Goal: Task Accomplishment & Management: Manage account settings

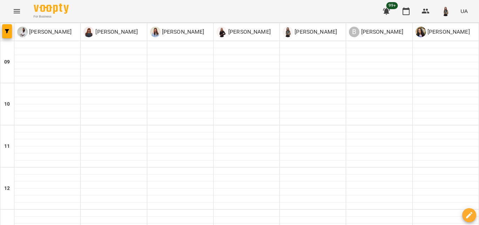
scroll to position [280, 0]
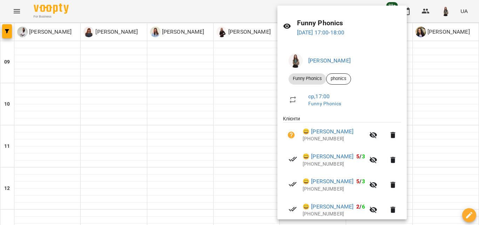
scroll to position [0, 0]
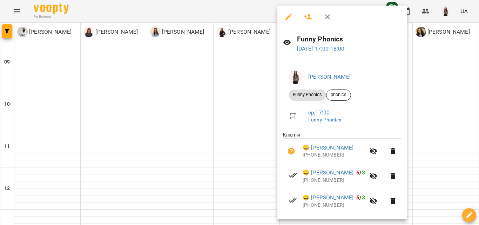
click at [330, 18] on icon "button" at bounding box center [327, 17] width 8 height 8
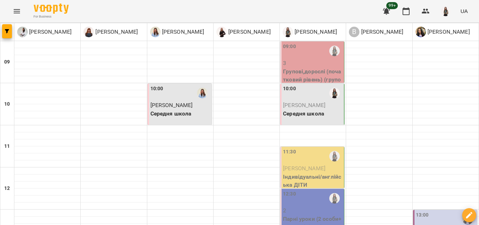
click at [294, 65] on p "3" at bounding box center [313, 63] width 60 height 8
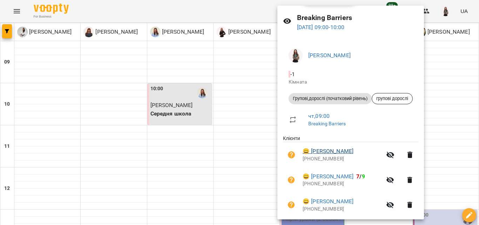
scroll to position [9, 0]
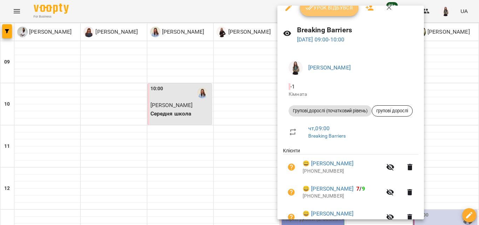
click at [332, 12] on span "Урок відбувся" at bounding box center [329, 8] width 48 height 8
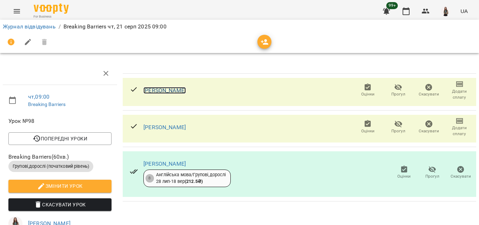
click at [151, 88] on link "[PERSON_NAME]" at bounding box center [164, 90] width 42 height 7
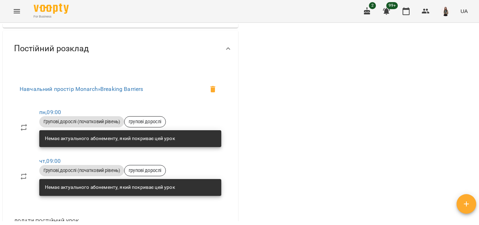
scroll to position [210, 0]
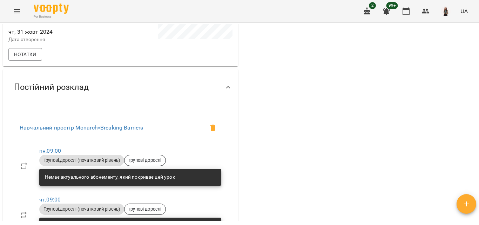
drag, startPoint x: 478, startPoint y: 85, endPoint x: 478, endPoint y: 104, distance: 18.9
click at [478, 104] on div "**********" at bounding box center [239, 135] width 479 height 225
drag, startPoint x: 478, startPoint y: 94, endPoint x: 474, endPoint y: 97, distance: 4.9
click at [474, 96] on div "**********" at bounding box center [239, 135] width 479 height 225
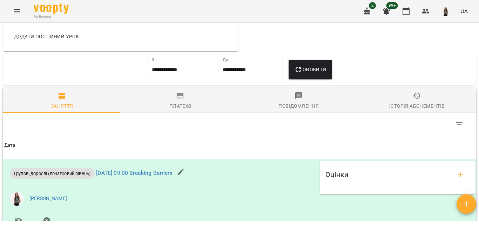
scroll to position [430, 0]
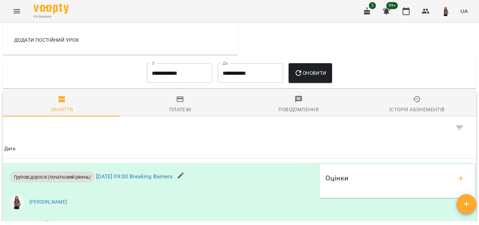
click at [396, 114] on div "Історія абонементів" at bounding box center [416, 109] width 55 height 8
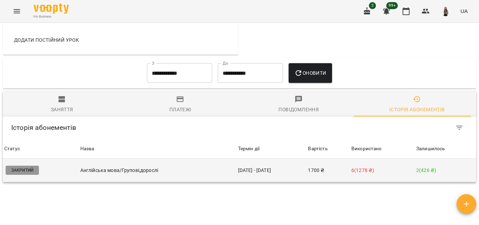
click at [460, 174] on p "2 ( 426 ₴ )" at bounding box center [445, 169] width 59 height 7
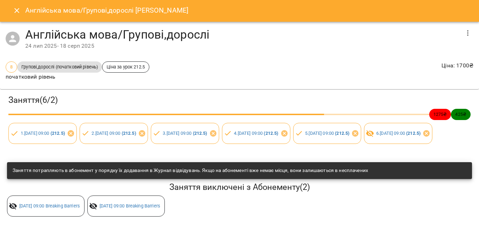
scroll to position [0, 0]
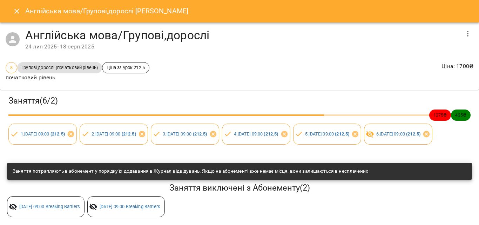
click at [14, 15] on icon "Close" at bounding box center [17, 11] width 8 height 8
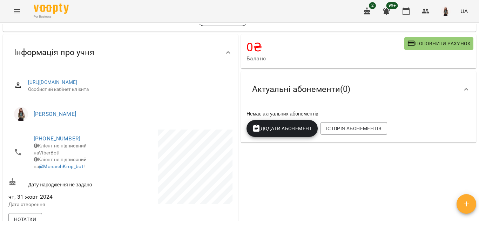
scroll to position [79, 0]
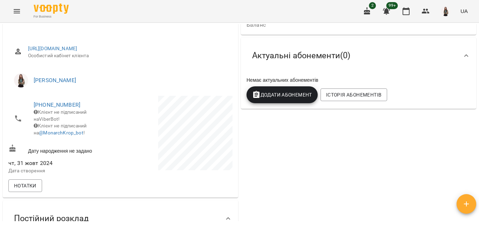
click at [15, 11] on icon "Menu" at bounding box center [17, 11] width 8 height 8
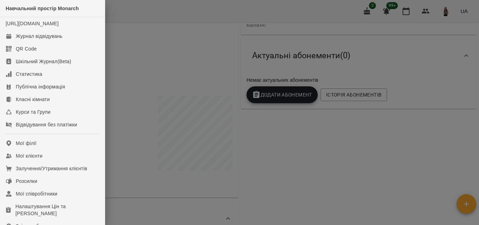
click at [296, 172] on div at bounding box center [239, 112] width 479 height 225
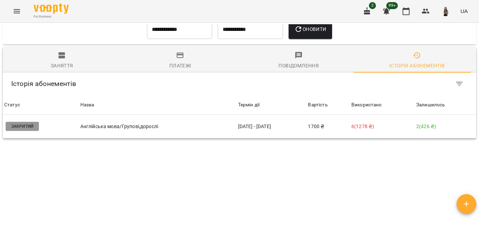
scroll to position [489, 0]
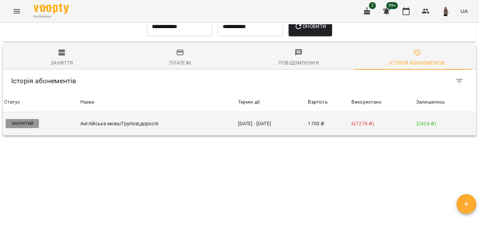
click at [225, 131] on td "Англійська мова/Групові,дорослі" at bounding box center [158, 123] width 158 height 23
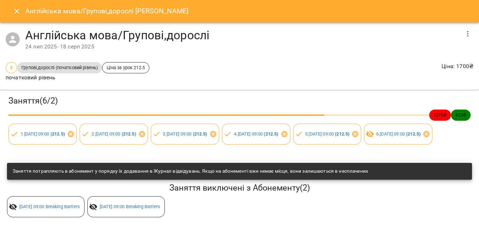
click at [463, 33] on icon "button" at bounding box center [467, 33] width 8 height 8
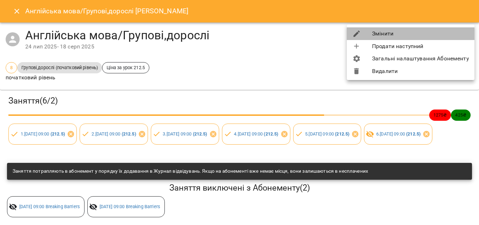
click at [460, 33] on li "Змінити" at bounding box center [411, 33] width 128 height 13
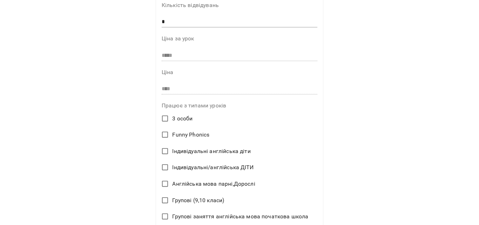
scroll to position [8, 0]
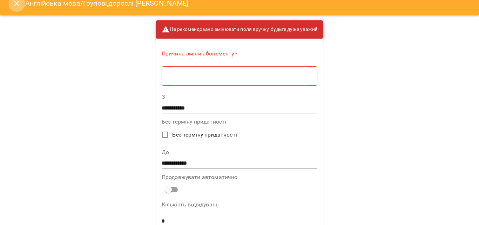
click at [16, 7] on icon "Close" at bounding box center [17, 3] width 8 height 8
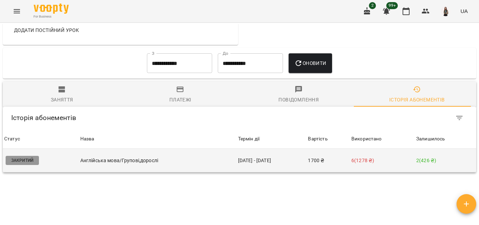
click at [113, 164] on p "Англійська мова/Групові,дорослі" at bounding box center [157, 160] width 155 height 7
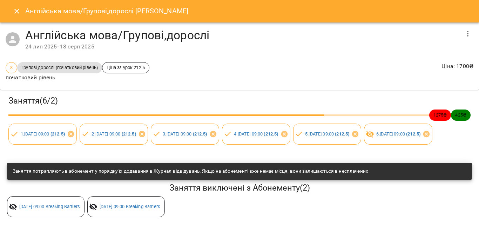
click at [15, 9] on icon "Close" at bounding box center [17, 11] width 8 height 8
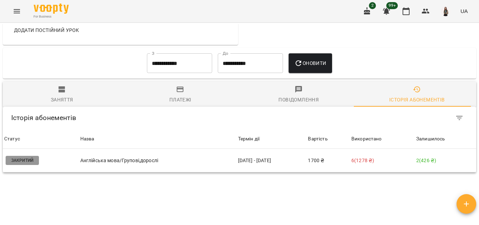
click at [15, 8] on icon "Menu" at bounding box center [17, 11] width 8 height 8
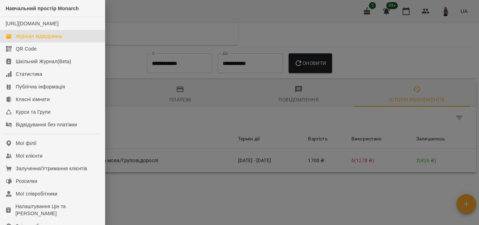
click at [30, 39] on link "Журнал відвідувань" at bounding box center [52, 36] width 105 height 13
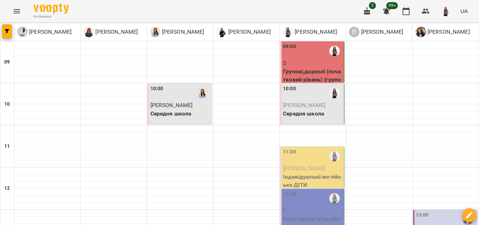
click at [292, 70] on p "Групові,дорослі (початковий рівень) (групові дорослі)" at bounding box center [313, 79] width 60 height 25
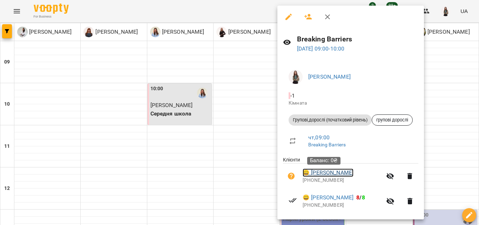
click at [322, 170] on link "😀 [PERSON_NAME]" at bounding box center [327, 172] width 51 height 8
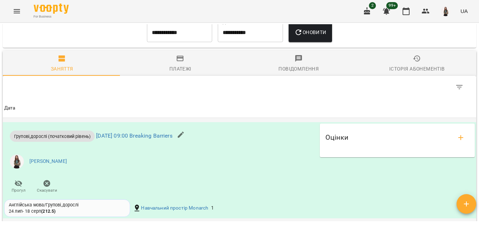
scroll to position [455, 0]
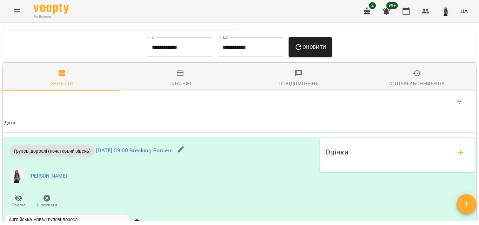
click at [413, 80] on button "Історія абонементів" at bounding box center [417, 77] width 118 height 25
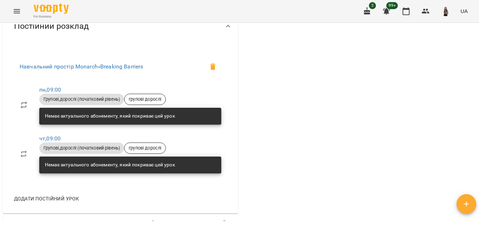
scroll to position [243, 0]
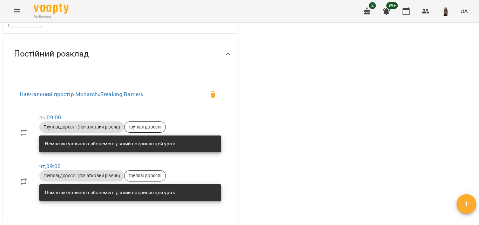
click at [17, 11] on icon "Menu" at bounding box center [17, 11] width 8 height 8
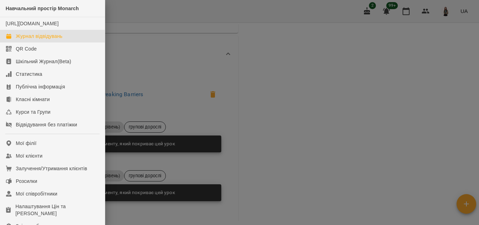
click at [26, 40] on div "Журнал відвідувань" at bounding box center [39, 36] width 47 height 7
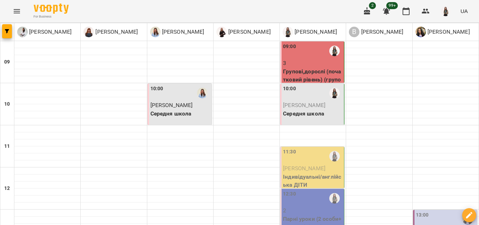
click at [306, 53] on div "09:00" at bounding box center [313, 51] width 60 height 16
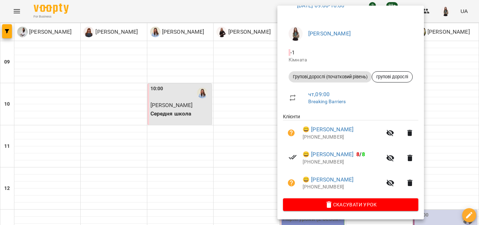
scroll to position [44, 0]
click at [353, 179] on link "😀 [PERSON_NAME]" at bounding box center [327, 179] width 51 height 8
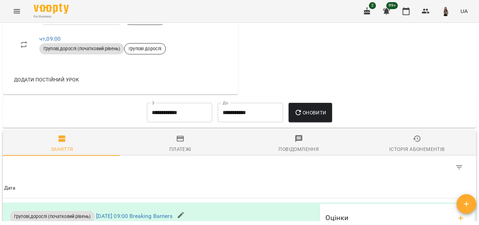
scroll to position [420, 0]
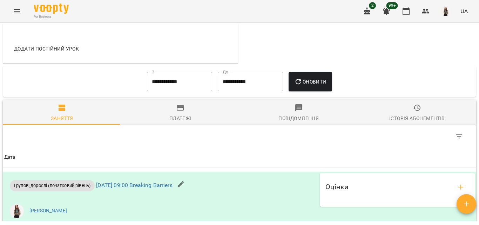
click at [417, 116] on span "Історія абонементів" at bounding box center [417, 112] width 110 height 19
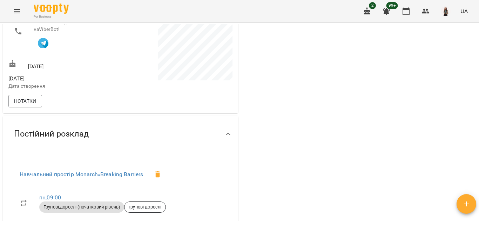
scroll to position [94, 0]
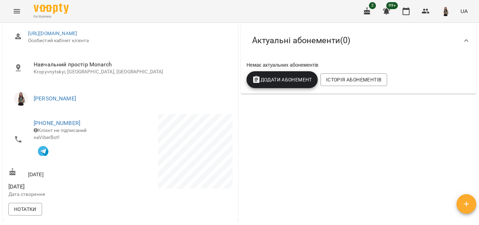
click at [13, 8] on icon "Menu" at bounding box center [17, 11] width 8 height 8
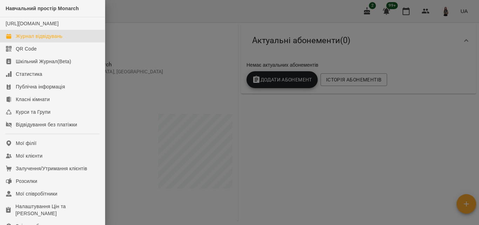
click at [52, 40] on div "Журнал відвідувань" at bounding box center [39, 36] width 47 height 7
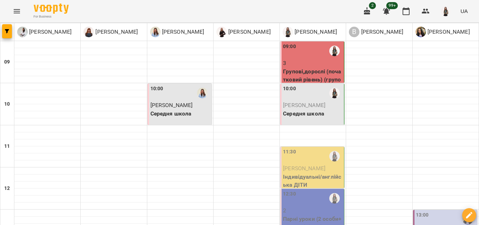
click at [309, 62] on p "3" at bounding box center [313, 63] width 60 height 8
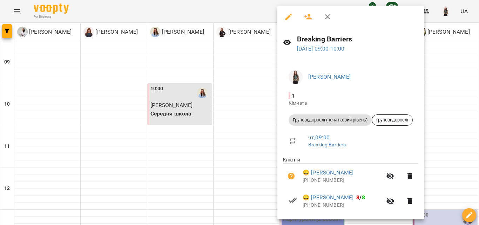
click at [256, 8] on div at bounding box center [239, 112] width 479 height 225
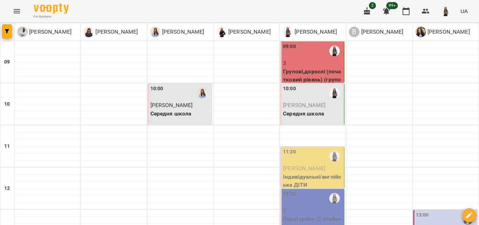
click at [304, 64] on p "3" at bounding box center [313, 63] width 60 height 8
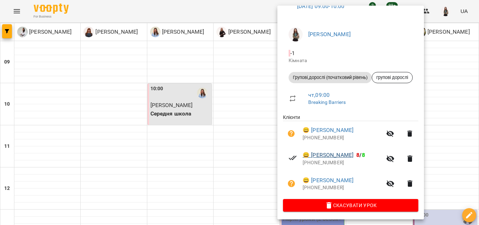
scroll to position [44, 0]
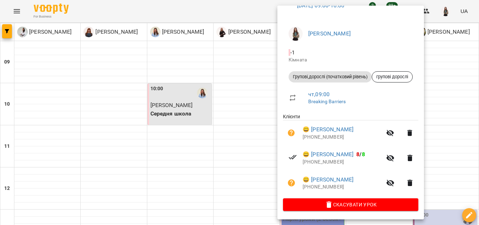
click at [249, 5] on div at bounding box center [239, 112] width 479 height 225
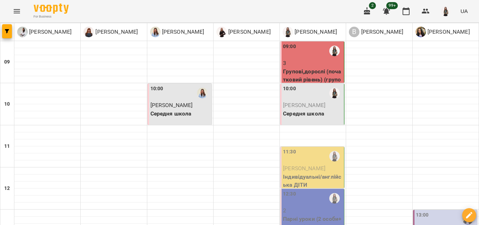
scroll to position [0, 0]
click at [322, 76] on p "Групові,дорослі (початковий рівень) (групові дорослі)" at bounding box center [313, 79] width 60 height 25
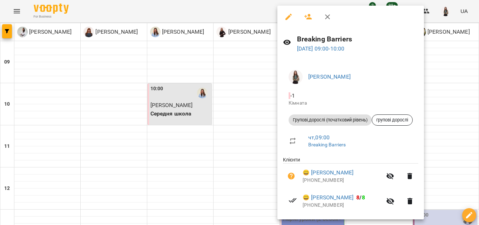
click at [330, 22] on button "button" at bounding box center [327, 16] width 17 height 17
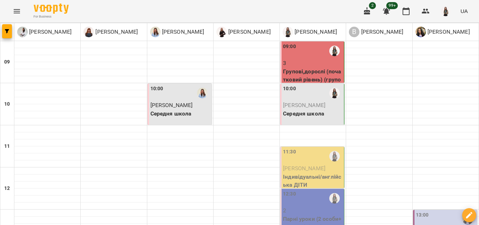
click at [308, 74] on p "Групові,дорослі (початковий рівень) (групові дорослі)" at bounding box center [313, 79] width 60 height 25
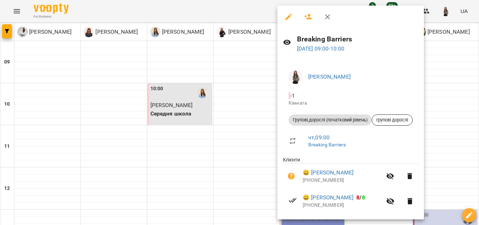
click at [328, 18] on icon "button" at bounding box center [327, 17] width 8 height 8
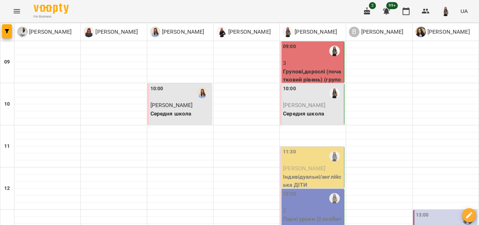
click at [303, 50] on div "09:00" at bounding box center [313, 51] width 60 height 16
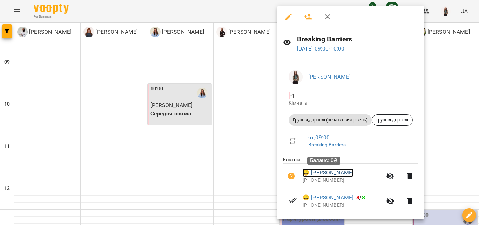
click at [331, 176] on link "😀 [PERSON_NAME]" at bounding box center [327, 172] width 51 height 8
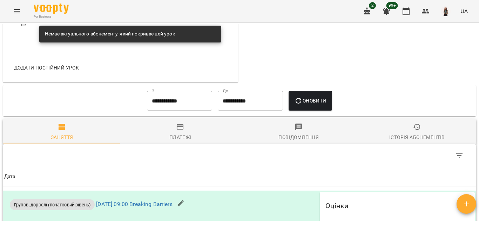
scroll to position [396, 0]
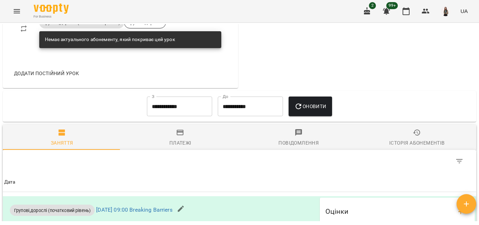
click at [426, 147] on span "Історія абонементів" at bounding box center [417, 137] width 110 height 19
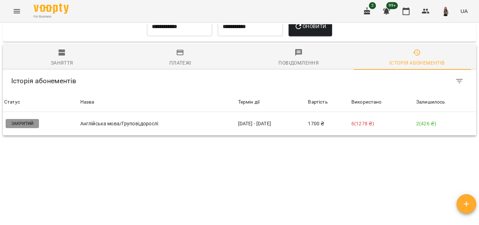
scroll to position [479, 0]
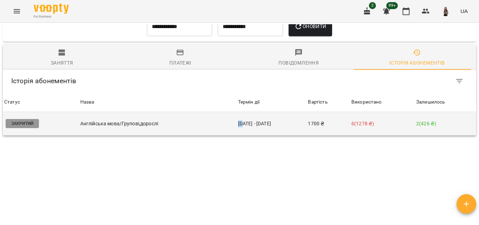
drag, startPoint x: 236, startPoint y: 135, endPoint x: 231, endPoint y: 133, distance: 5.8
click at [236, 133] on td "[DATE] - [DATE]" at bounding box center [271, 123] width 70 height 23
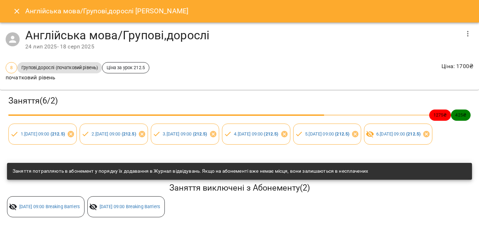
click at [16, 10] on icon "Close" at bounding box center [16, 11] width 5 height 5
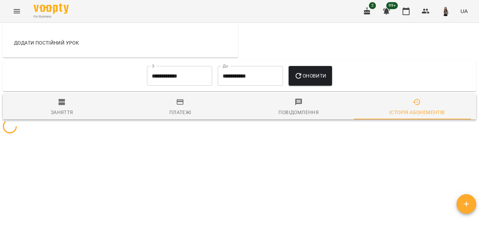
scroll to position [439, 0]
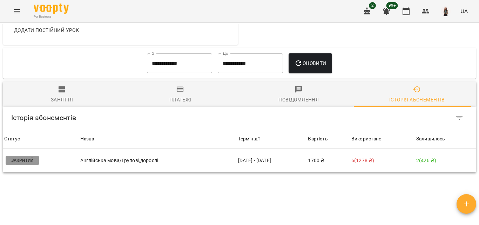
click at [215, 209] on div "**********" at bounding box center [239, 122] width 476 height 197
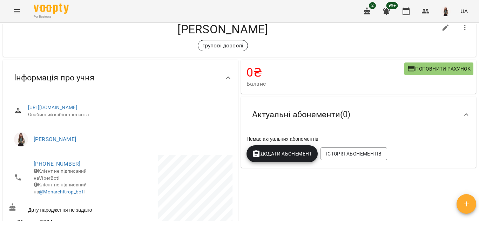
scroll to position [0, 0]
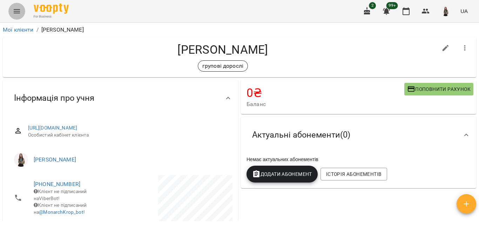
click at [18, 12] on icon "Menu" at bounding box center [17, 11] width 8 height 8
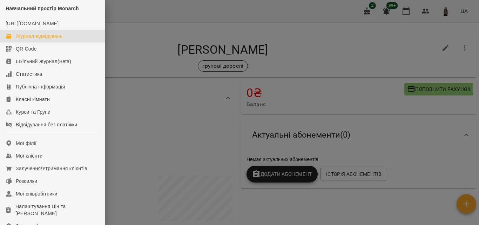
click at [22, 40] on div "Журнал відвідувань" at bounding box center [39, 36] width 47 height 7
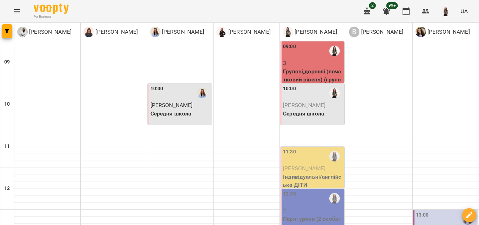
click at [326, 56] on div at bounding box center [334, 51] width 16 height 16
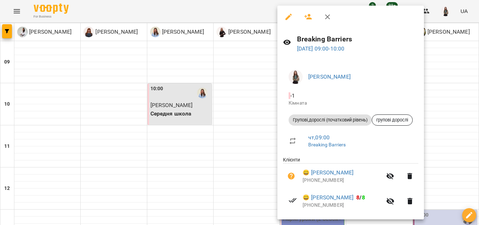
click at [335, 17] on button "button" at bounding box center [327, 16] width 17 height 17
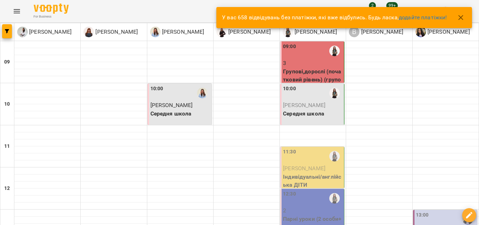
click at [455, 14] on button "button" at bounding box center [460, 17] width 17 height 17
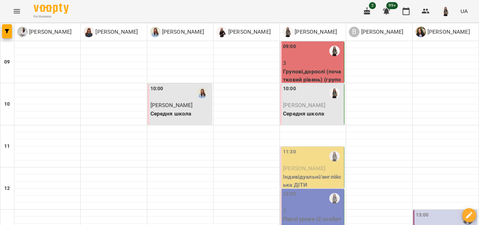
scroll to position [4, 0]
click at [324, 109] on p "Середня школа" at bounding box center [313, 113] width 60 height 8
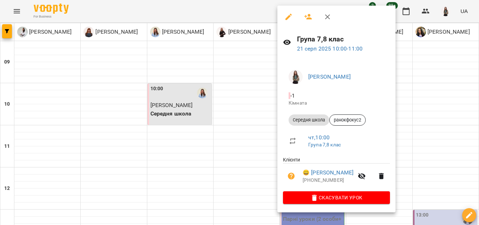
click at [324, 52] on p "[DATE] 10:00 - 11:00" at bounding box center [343, 48] width 93 height 8
click at [324, 49] on link "[DATE] 10:00 - 11:00" at bounding box center [330, 48] width 66 height 7
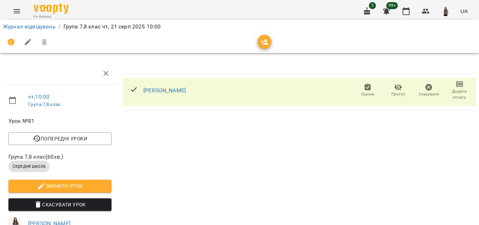
click at [396, 89] on icon "button" at bounding box center [398, 87] width 8 height 8
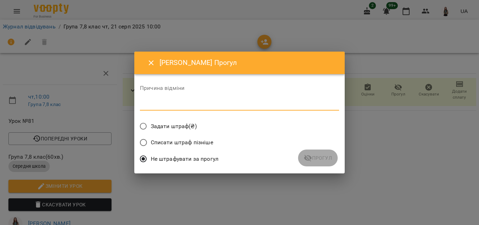
click at [258, 101] on textarea at bounding box center [239, 104] width 199 height 7
type textarea "*"
click at [321, 159] on span "Прогул" at bounding box center [317, 157] width 28 height 8
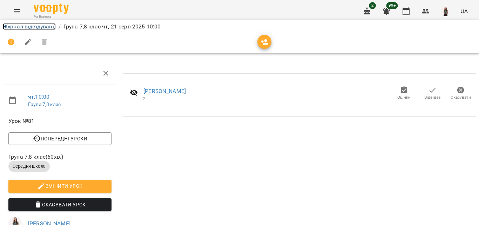
click at [33, 23] on link "Журнал відвідувань" at bounding box center [29, 26] width 53 height 7
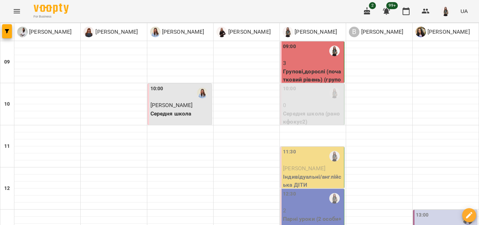
scroll to position [35, 0]
click at [224, 14] on div "For Business 2 99+ UA" at bounding box center [239, 11] width 479 height 22
click at [331, 172] on p "Індивідуальні/англійська ДІТИ" at bounding box center [313, 180] width 60 height 16
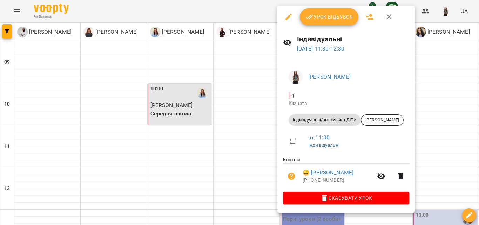
click at [332, 19] on span "Урок відбувся" at bounding box center [329, 17] width 48 height 8
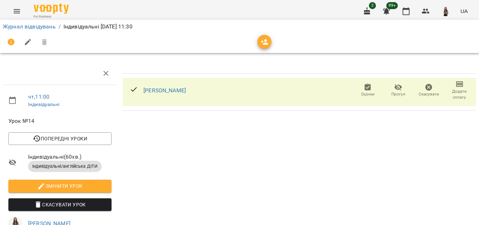
click at [458, 84] on icon "button" at bounding box center [459, 84] width 8 height 8
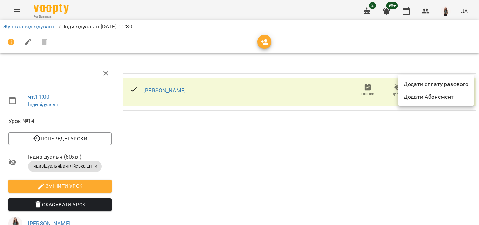
click at [458, 84] on li "Додати сплату разового" at bounding box center [436, 84] width 76 height 13
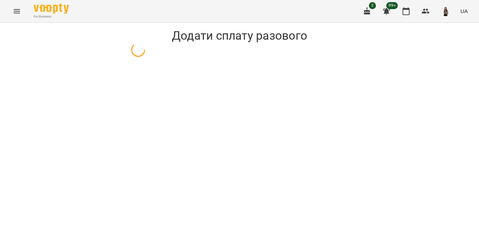
select select "**********"
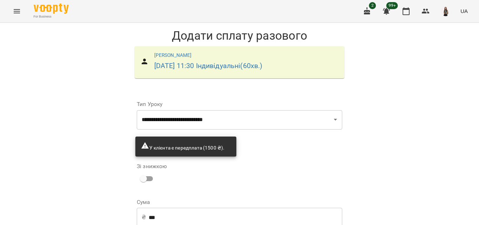
scroll to position [56, 0]
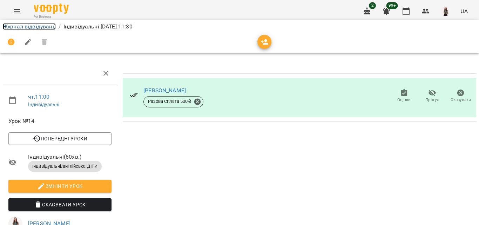
click at [39, 27] on link "Журнал відвідувань" at bounding box center [29, 26] width 53 height 7
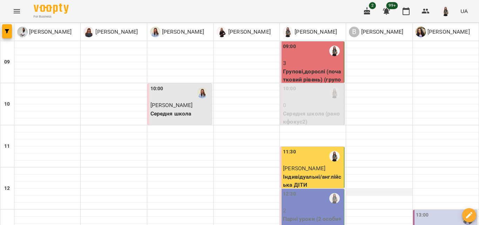
scroll to position [140, 0]
click at [314, 214] on p "Парні уроки (2 особи+вчитель) (A1Р)" at bounding box center [313, 222] width 60 height 16
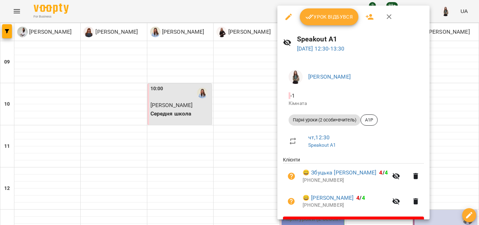
click at [337, 19] on span "Урок відбувся" at bounding box center [329, 17] width 48 height 8
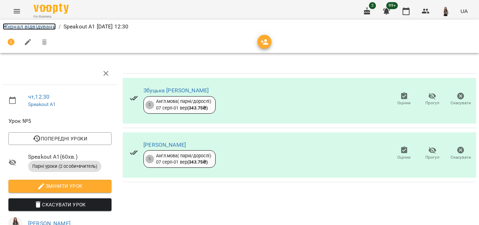
click at [14, 24] on link "Журнал відвідувань" at bounding box center [29, 26] width 53 height 7
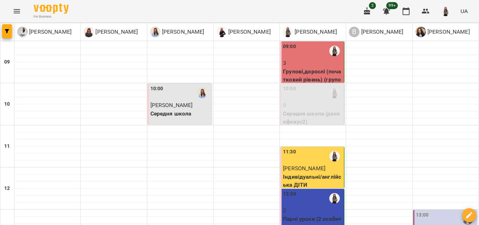
click at [334, 64] on p "3" at bounding box center [313, 63] width 60 height 8
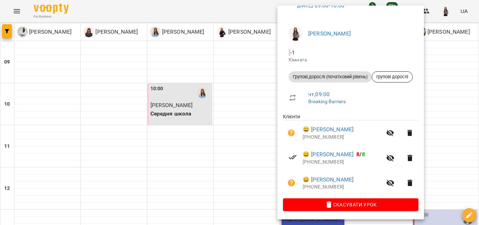
scroll to position [44, 0]
click at [348, 176] on link "😀 [PERSON_NAME]" at bounding box center [327, 179] width 51 height 8
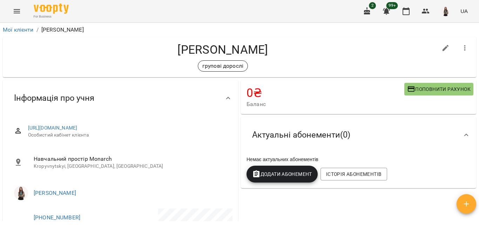
scroll to position [35, 0]
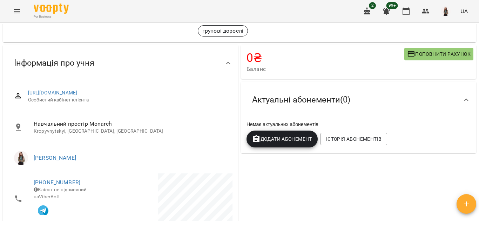
click at [289, 138] on span "Додати Абонемент" at bounding box center [282, 139] width 60 height 8
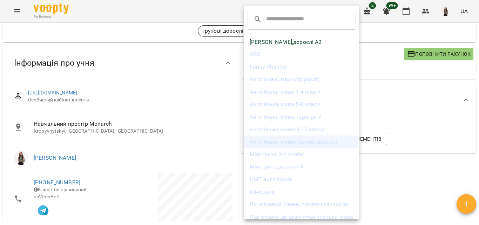
click at [300, 140] on li "Англійська мова/Групові,дорослі" at bounding box center [301, 141] width 115 height 13
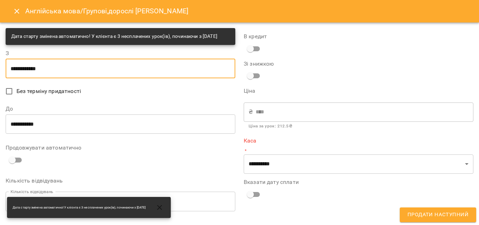
click at [67, 78] on input "**********" at bounding box center [120, 69] width 229 height 20
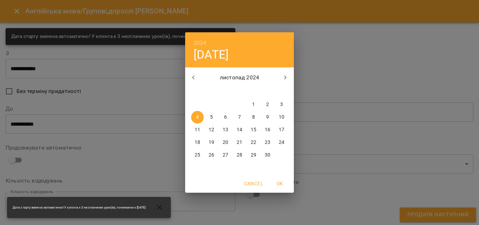
click at [283, 78] on icon "button" at bounding box center [285, 77] width 8 height 8
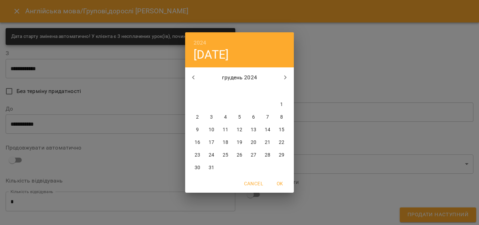
click at [283, 78] on icon "button" at bounding box center [285, 77] width 8 height 8
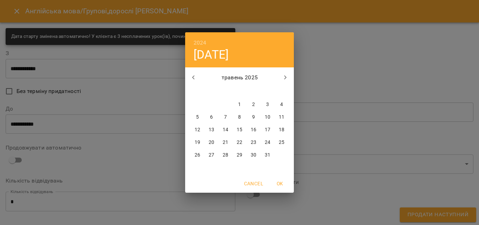
click at [283, 78] on icon "button" at bounding box center [285, 77] width 8 height 8
click at [198, 76] on button "button" at bounding box center [193, 77] width 17 height 17
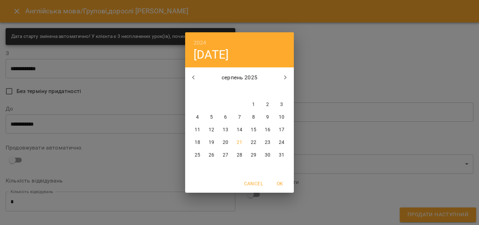
click at [198, 157] on p "25" at bounding box center [197, 154] width 6 height 7
type input "**********"
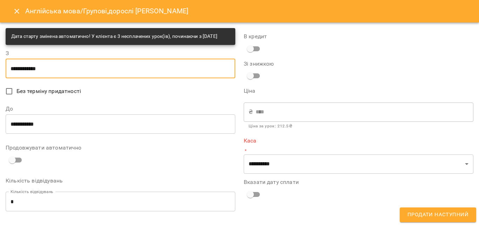
click at [71, 128] on input "**********" at bounding box center [120, 124] width 229 height 20
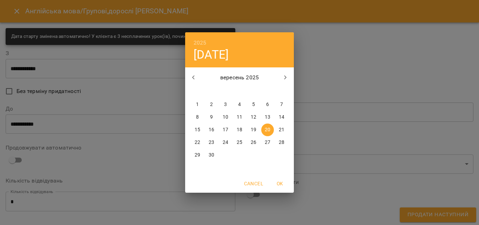
click at [192, 77] on icon "button" at bounding box center [193, 77] width 2 height 4
click at [226, 157] on p "27" at bounding box center [225, 154] width 6 height 7
type input "**********"
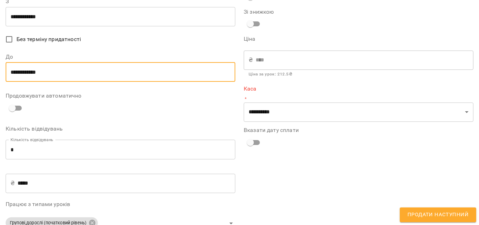
scroll to position [70, 0]
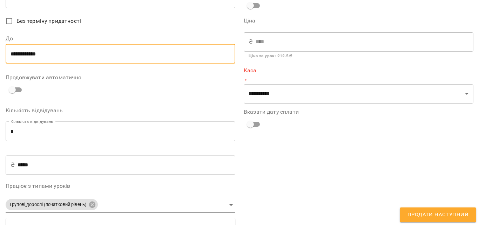
click at [71, 136] on input "*" at bounding box center [120, 131] width 229 height 20
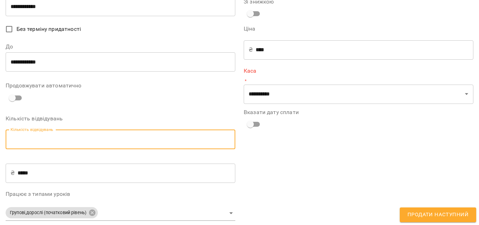
scroll to position [46, 0]
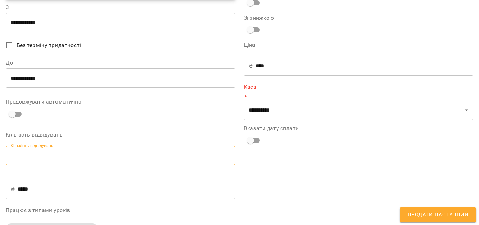
type input "*"
type input "***"
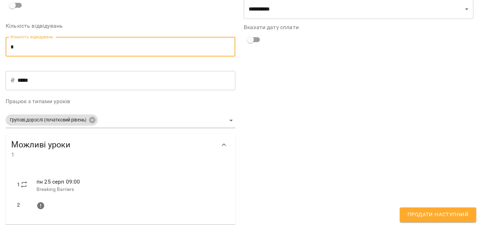
scroll to position [167, 0]
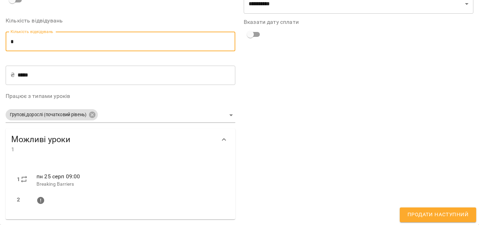
type input "*"
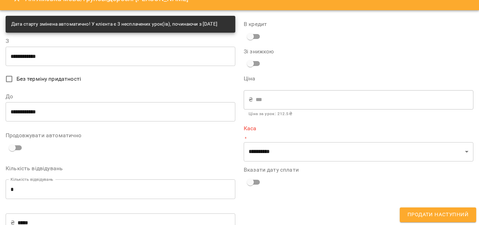
scroll to position [11, 0]
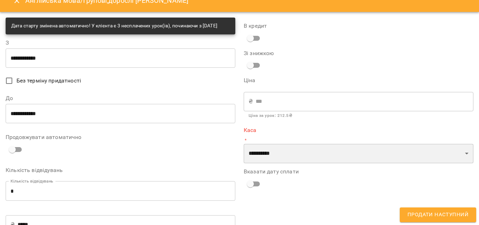
click at [298, 156] on select "**********" at bounding box center [357, 154] width 229 height 20
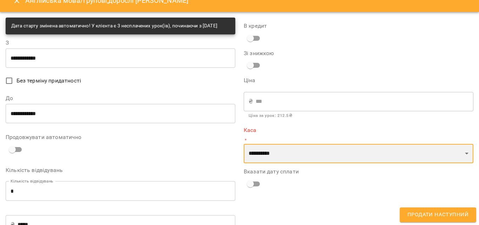
select select "****"
click at [243, 144] on select "**********" at bounding box center [357, 154] width 229 height 20
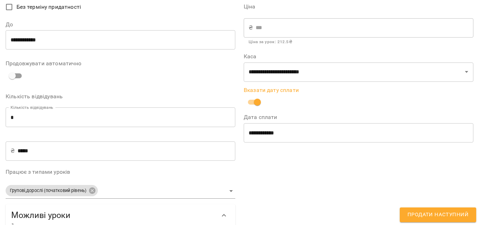
scroll to position [35, 0]
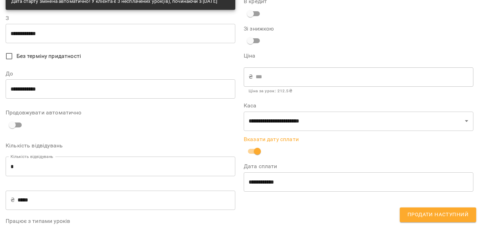
click at [457, 213] on span "Продати наступний" at bounding box center [437, 214] width 61 height 9
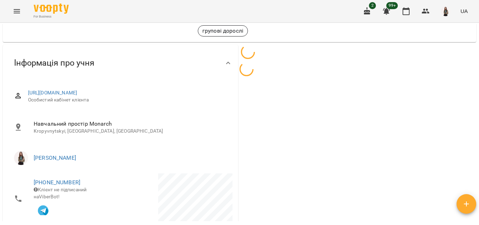
scroll to position [435, 0]
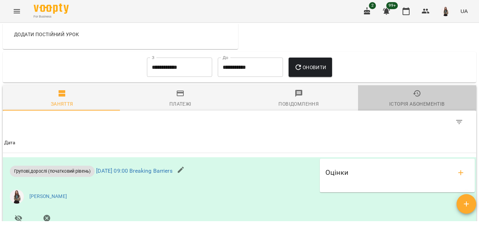
click at [413, 97] on icon "button" at bounding box center [416, 93] width 8 height 8
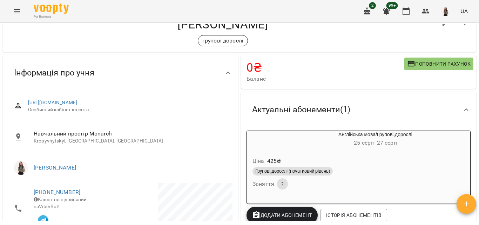
scroll to position [0, 0]
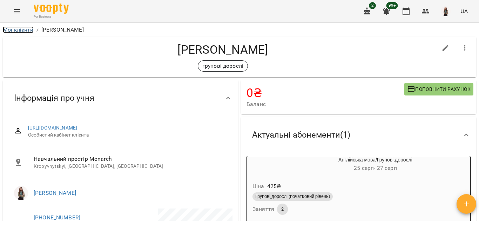
click at [3, 30] on link "Мої клієнти" at bounding box center [18, 29] width 31 height 7
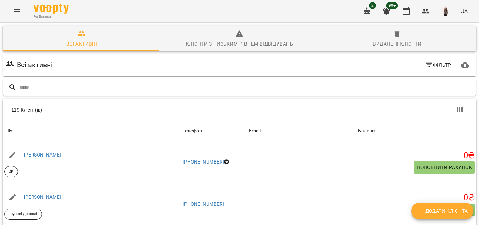
click at [11, 5] on button "Menu" at bounding box center [16, 11] width 17 height 17
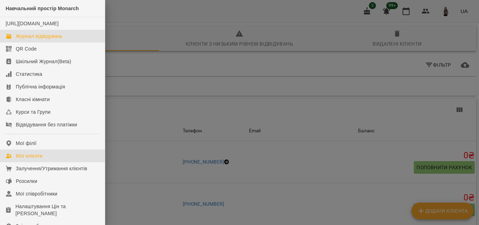
click at [32, 40] on div "Журнал відвідувань" at bounding box center [39, 36] width 47 height 7
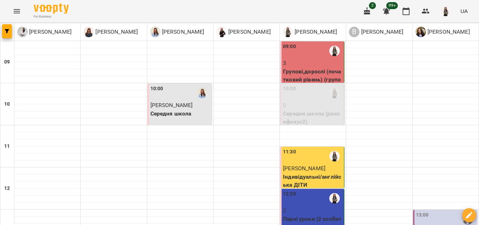
click at [299, 70] on p "Групові,дорослі (початковий рівень) (групові дорослі)" at bounding box center [313, 79] width 60 height 25
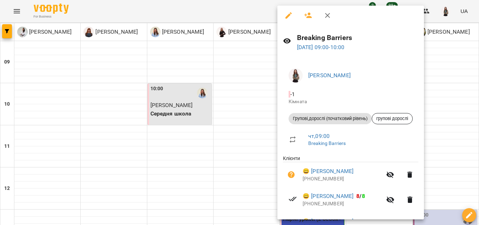
scroll to position [9, 0]
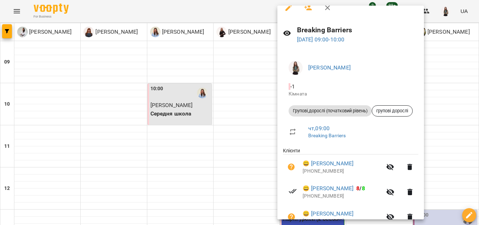
click at [461, 121] on div at bounding box center [239, 112] width 479 height 225
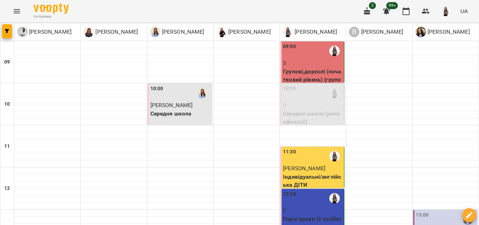
type input "**********"
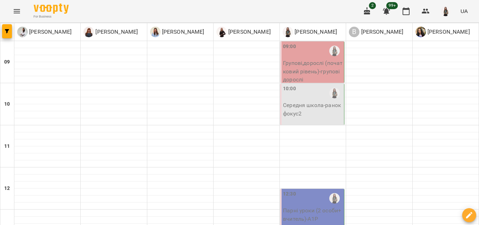
type input "**********"
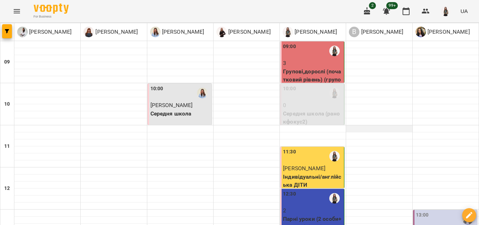
scroll to position [0, 0]
click at [323, 103] on p "0" at bounding box center [313, 105] width 60 height 8
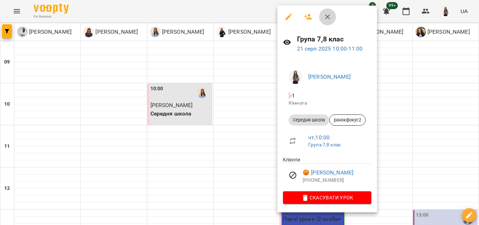
click at [326, 13] on icon "button" at bounding box center [327, 17] width 8 height 8
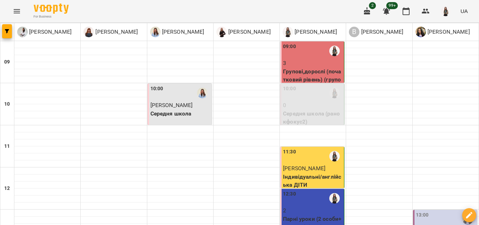
scroll to position [105, 0]
click at [318, 214] on p "Парні уроки (2 особи+вчитель) (A1Р)" at bounding box center [313, 222] width 60 height 16
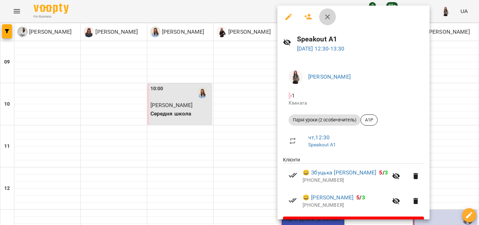
click at [328, 19] on icon "button" at bounding box center [327, 17] width 8 height 8
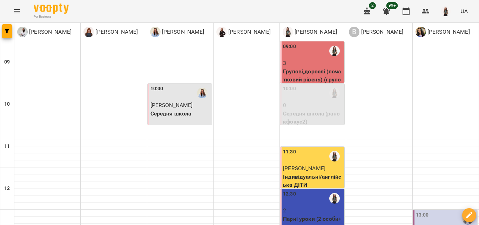
scroll to position [255, 0]
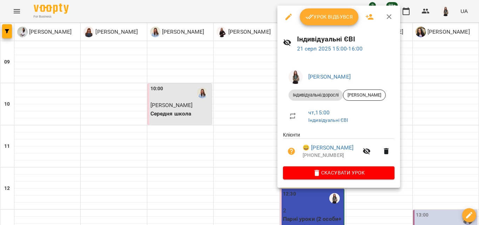
click at [385, 13] on icon "button" at bounding box center [389, 17] width 8 height 8
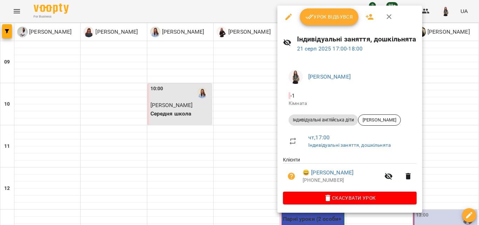
click at [387, 14] on icon "button" at bounding box center [389, 17] width 8 height 8
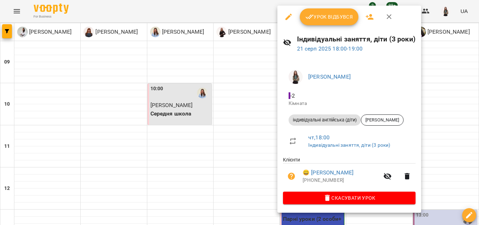
click at [388, 17] on icon "button" at bounding box center [389, 17] width 8 height 8
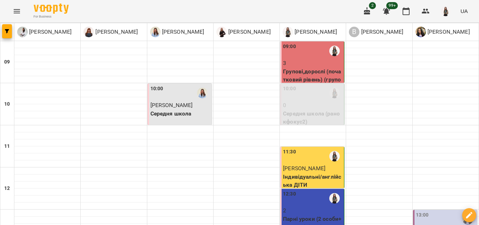
scroll to position [88, 0]
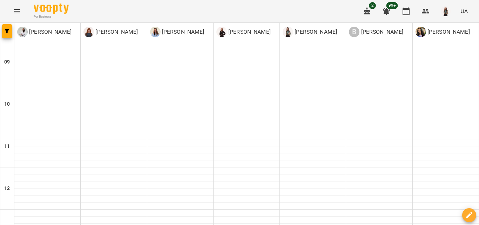
scroll to position [244, 0]
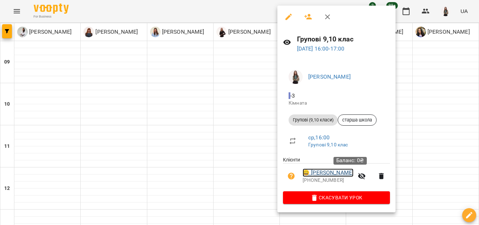
click at [328, 176] on link "😀 [PERSON_NAME]" at bounding box center [327, 172] width 51 height 8
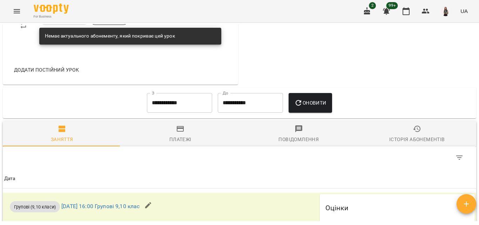
scroll to position [432, 0]
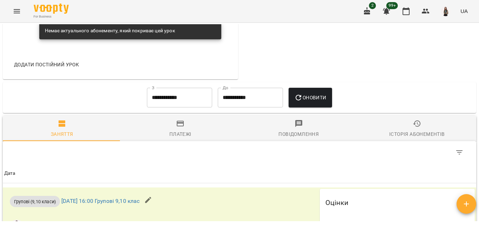
click at [392, 138] on div "Історія абонементів" at bounding box center [416, 134] width 55 height 8
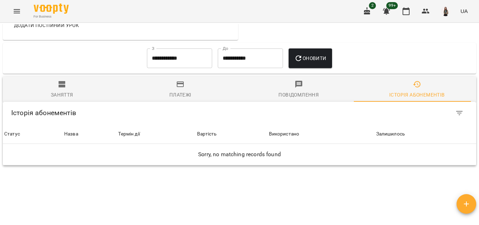
scroll to position [474, 0]
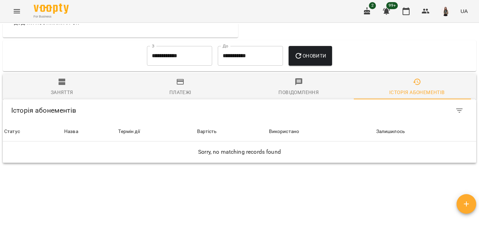
click at [191, 66] on input "**********" at bounding box center [179, 56] width 65 height 20
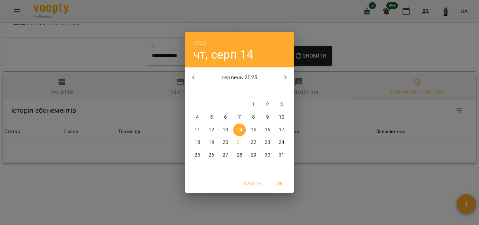
click at [197, 115] on p "4" at bounding box center [197, 117] width 3 height 7
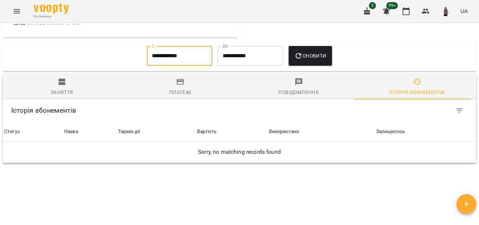
click at [187, 66] on input "**********" at bounding box center [179, 56] width 65 height 20
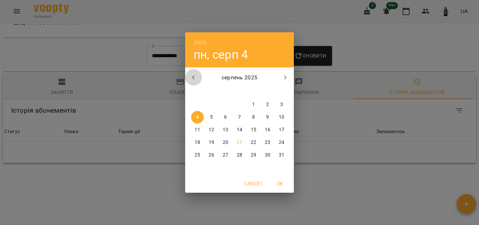
click at [194, 75] on icon "button" at bounding box center [193, 77] width 8 height 8
click at [197, 142] on p "21" at bounding box center [197, 142] width 6 height 7
type input "**********"
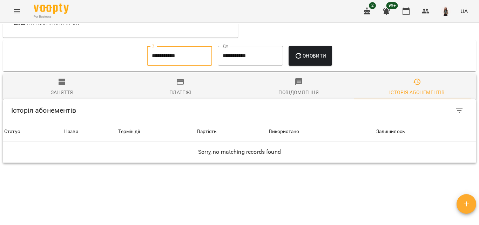
click at [229, 66] on input "**********" at bounding box center [250, 56] width 65 height 20
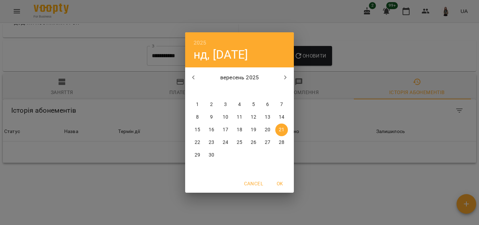
click at [192, 76] on icon "button" at bounding box center [193, 77] width 8 height 8
click at [195, 155] on p "25" at bounding box center [197, 154] width 6 height 7
type input "**********"
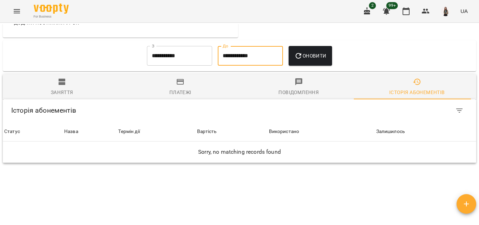
click at [188, 66] on input "**********" at bounding box center [179, 56] width 65 height 20
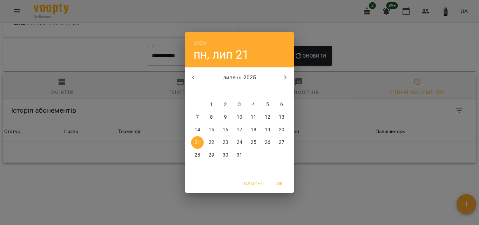
click at [199, 131] on p "14" at bounding box center [197, 129] width 6 height 7
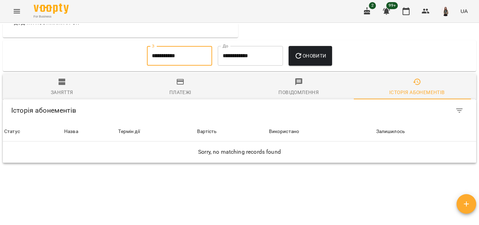
click at [206, 66] on input "**********" at bounding box center [179, 56] width 65 height 20
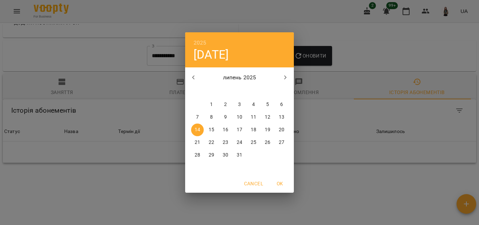
click at [284, 73] on icon "button" at bounding box center [285, 77] width 8 height 8
click at [202, 144] on span "18" at bounding box center [197, 142] width 13 height 7
type input "**********"
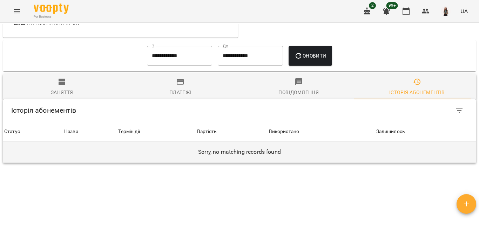
click at [248, 157] on h6 "Sorry, no matching records found" at bounding box center [239, 152] width 470 height 10
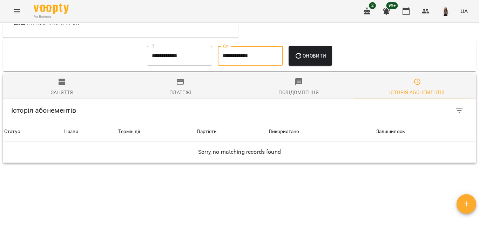
click at [232, 66] on input "**********" at bounding box center [250, 56] width 65 height 20
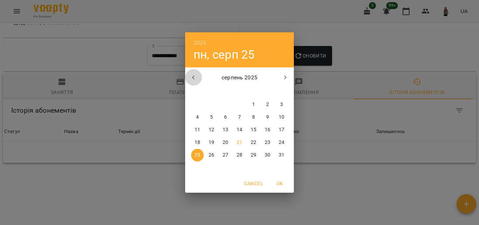
click at [195, 75] on icon "button" at bounding box center [193, 77] width 8 height 8
click at [195, 115] on span "2" at bounding box center [197, 117] width 13 height 7
type input "**********"
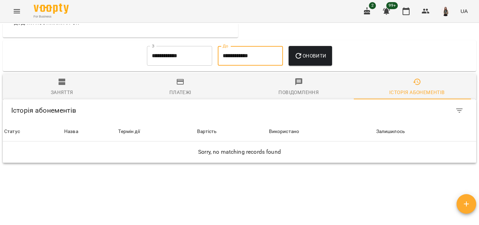
click at [194, 68] on div "**********" at bounding box center [179, 55] width 71 height 25
click at [194, 66] on input "**********" at bounding box center [179, 56] width 65 height 20
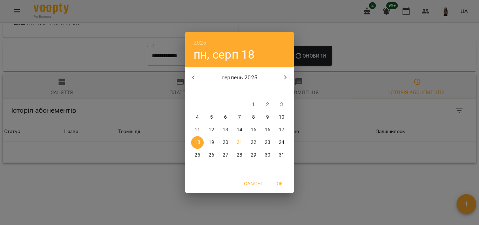
click at [199, 117] on span "4" at bounding box center [197, 117] width 13 height 7
type input "**********"
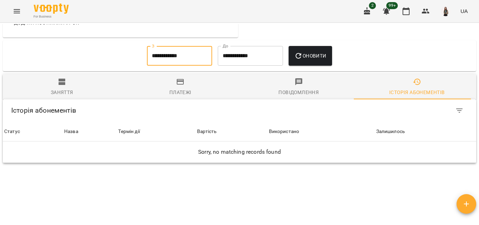
click at [186, 66] on input "**********" at bounding box center [179, 56] width 65 height 20
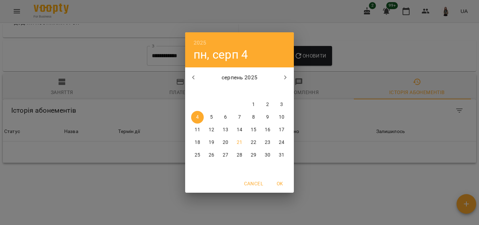
click at [318, 111] on div "2025 пн, серп 4 серпень 2025 пн вт ср чт пт сб нд 28 29 30 31 1 2 3 4 5 6 7 8 9…" at bounding box center [239, 112] width 479 height 225
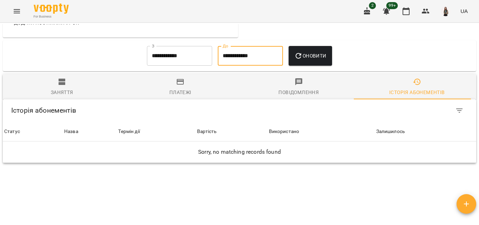
click at [247, 64] on input "**********" at bounding box center [250, 56] width 65 height 20
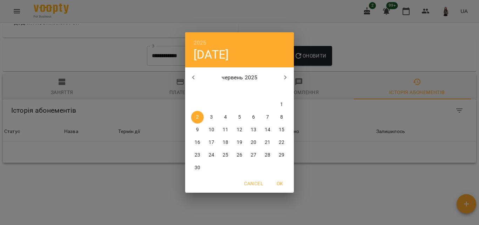
click at [283, 82] on button "button" at bounding box center [285, 77] width 17 height 17
click at [285, 78] on icon "button" at bounding box center [285, 77] width 2 height 4
click at [238, 141] on p "21" at bounding box center [239, 142] width 6 height 7
type input "**********"
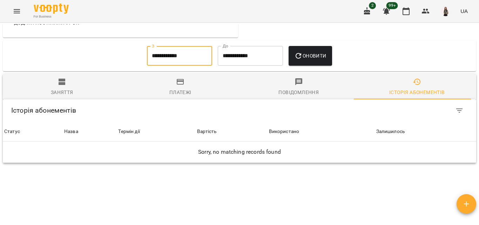
click at [197, 64] on input "**********" at bounding box center [179, 56] width 65 height 20
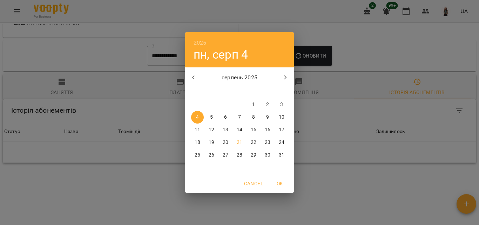
click at [360, 217] on div "2025 пн, серп 4 серпень 2025 пн вт ср чт пт сб нд 28 29 30 31 1 2 3 4 5 6 7 8 9…" at bounding box center [239, 112] width 479 height 225
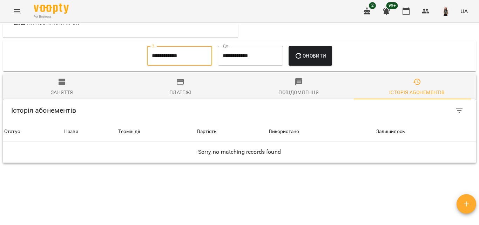
click at [58, 96] on div "Заняття" at bounding box center [62, 92] width 22 height 8
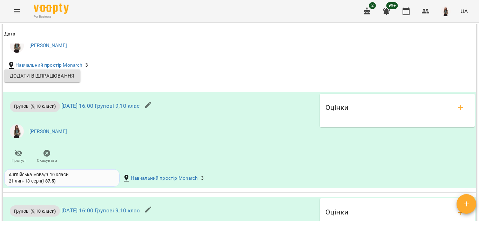
scroll to position [719, 0]
click at [16, 4] on button "Menu" at bounding box center [16, 11] width 17 height 17
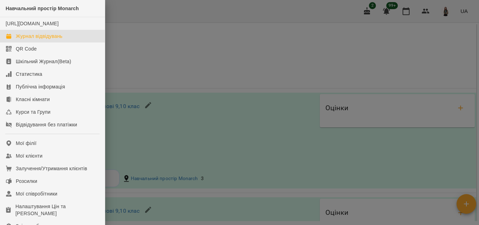
click at [27, 40] on div "Журнал відвідувань" at bounding box center [39, 36] width 47 height 7
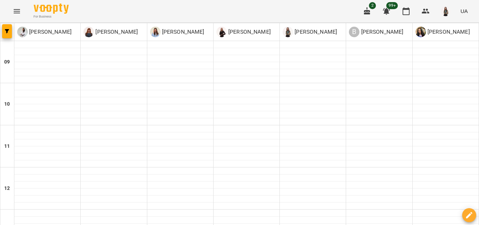
click at [21, 18] on button "Menu" at bounding box center [16, 11] width 17 height 17
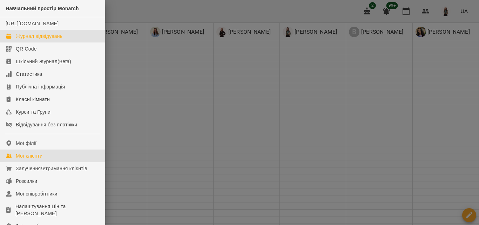
click at [27, 162] on link "Мої клієнти" at bounding box center [52, 155] width 105 height 13
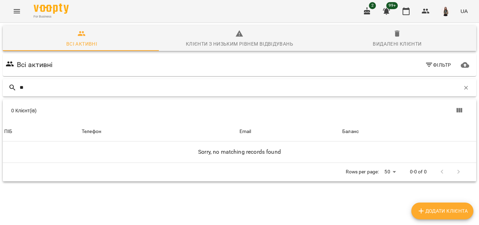
type input "*"
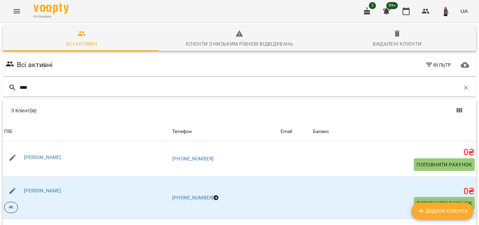
scroll to position [80, 0]
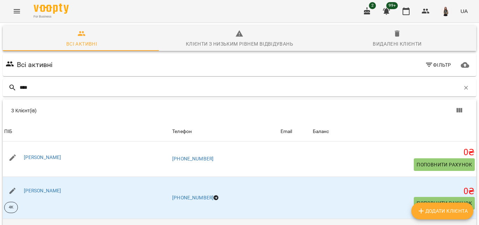
type input "****"
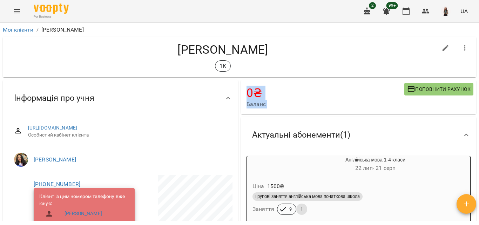
drag, startPoint x: 477, startPoint y: 52, endPoint x: 478, endPoint y: 81, distance: 29.1
click at [478, 81] on div "Мої клієнти / [PERSON_NAME] [PERSON_NAME] 1К 0 ₴ Баланс Поповнити рахунок Актуа…" at bounding box center [239, 135] width 479 height 225
drag, startPoint x: 478, startPoint y: 39, endPoint x: 478, endPoint y: 59, distance: 20.0
click at [478, 59] on div "Мої клієнти / [PERSON_NAME] [PERSON_NAME] 1К 0 ₴ Баланс Поповнити рахунок Актуа…" at bounding box center [239, 135] width 479 height 225
click at [16, 17] on button "Menu" at bounding box center [16, 11] width 17 height 17
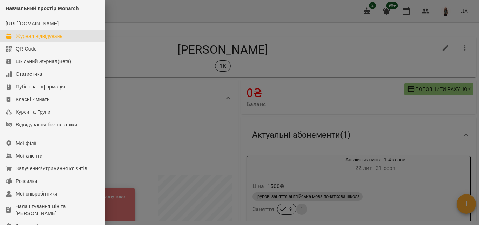
click at [43, 40] on div "Журнал відвідувань" at bounding box center [39, 36] width 47 height 7
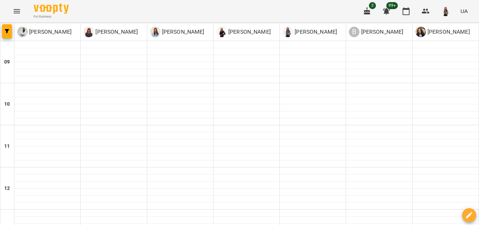
scroll to position [273, 0]
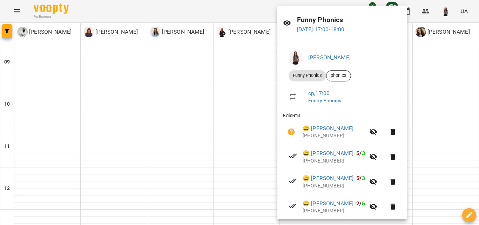
scroll to position [0, 0]
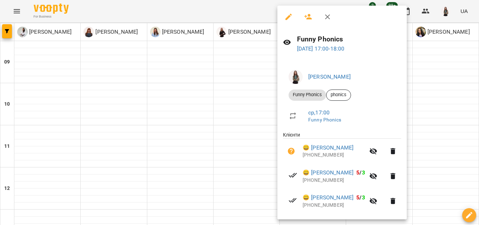
click at [325, 11] on button "button" at bounding box center [327, 16] width 17 height 17
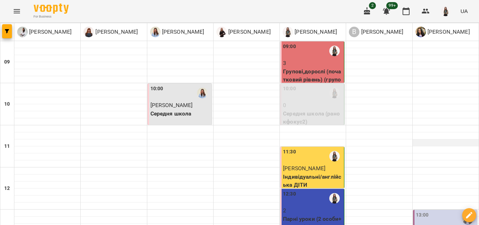
scroll to position [105, 0]
click at [318, 164] on p "[PERSON_NAME]" at bounding box center [313, 168] width 60 height 8
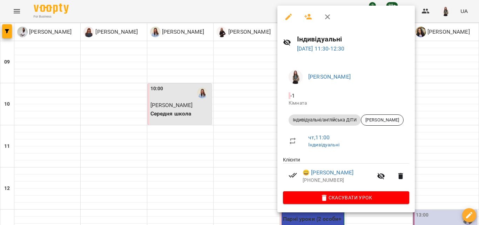
click at [187, 139] on div at bounding box center [239, 112] width 479 height 225
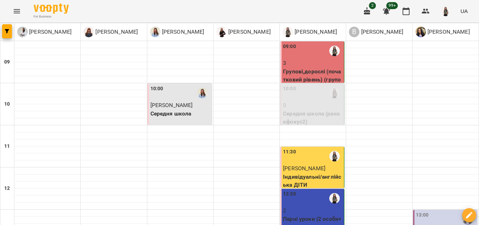
click at [287, 214] on p "Парні уроки (2 особи+вчитель) (A1Р)" at bounding box center [313, 222] width 60 height 16
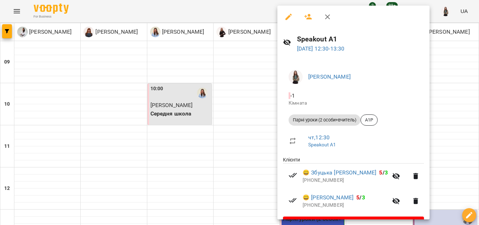
click at [228, 128] on div at bounding box center [239, 112] width 479 height 225
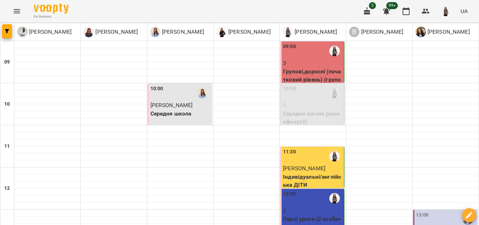
scroll to position [210, 0]
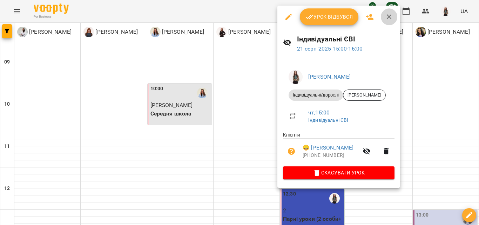
click at [392, 13] on icon "button" at bounding box center [389, 17] width 8 height 8
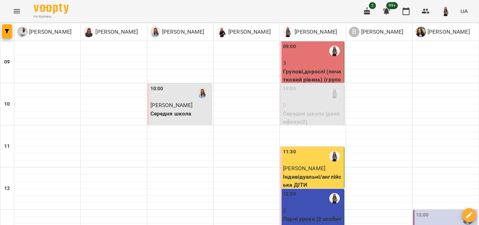
scroll to position [325, 0]
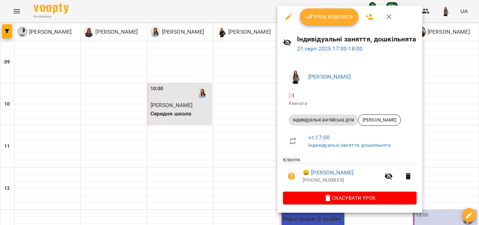
click at [386, 19] on icon "button" at bounding box center [389, 17] width 8 height 8
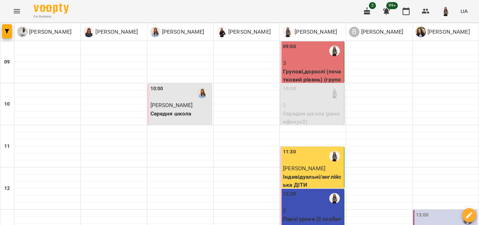
scroll to position [113, 0]
click at [330, 172] on p "Індивідуальні/англійська ДІТИ" at bounding box center [313, 180] width 60 height 16
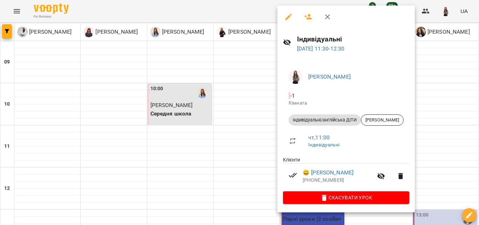
click at [327, 15] on icon "button" at bounding box center [327, 17] width 8 height 8
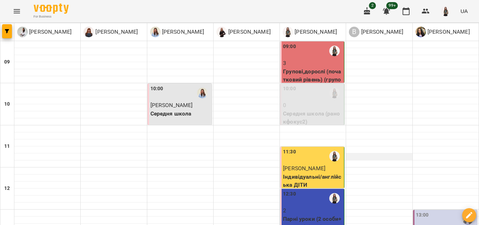
scroll to position [105, 0]
click at [314, 214] on p "Парні уроки (2 особи+вчитель) (A1Р)" at bounding box center [313, 222] width 60 height 16
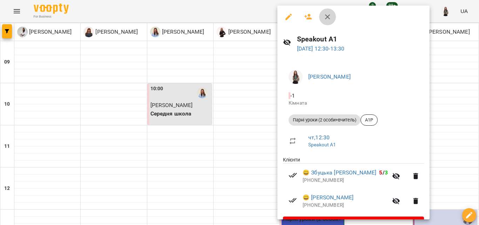
click at [329, 14] on icon "button" at bounding box center [327, 17] width 8 height 8
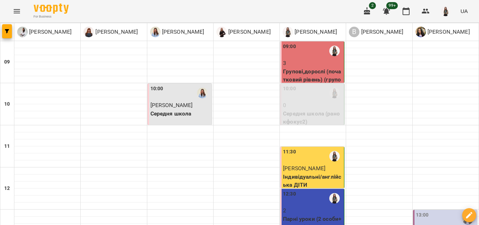
scroll to position [245, 0]
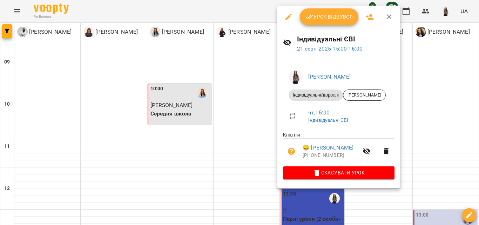
click at [387, 17] on icon "button" at bounding box center [389, 17] width 8 height 8
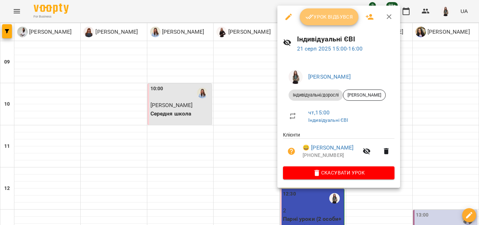
click at [312, 14] on icon "button" at bounding box center [309, 17] width 8 height 8
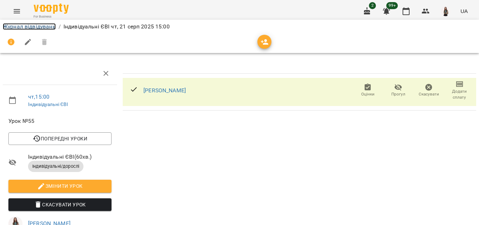
click at [28, 28] on link "Журнал відвідувань" at bounding box center [29, 26] width 53 height 7
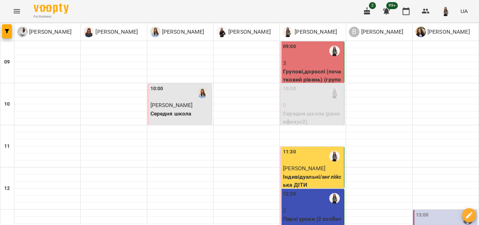
scroll to position [128, 0]
